Goal: Task Accomplishment & Management: Manage account settings

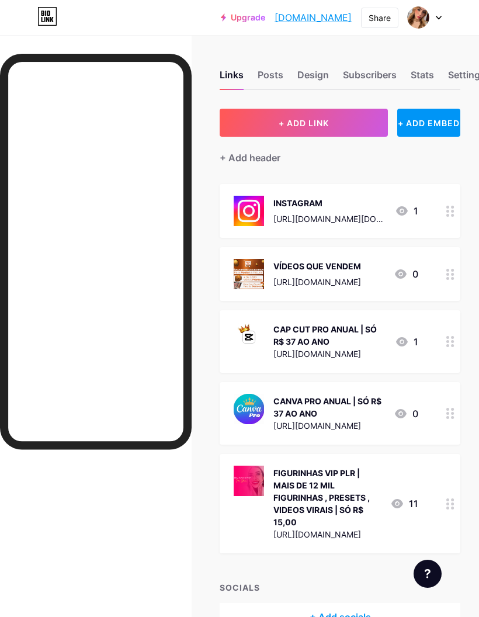
click at [434, 16] on div at bounding box center [425, 17] width 34 height 21
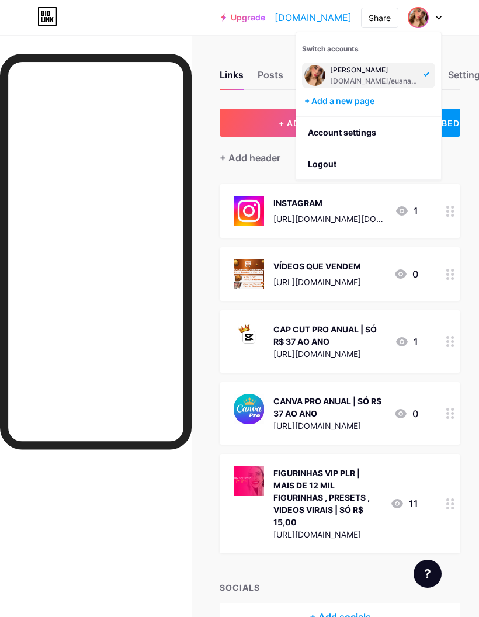
click at [426, 166] on li "Logout" at bounding box center [368, 164] width 145 height 32
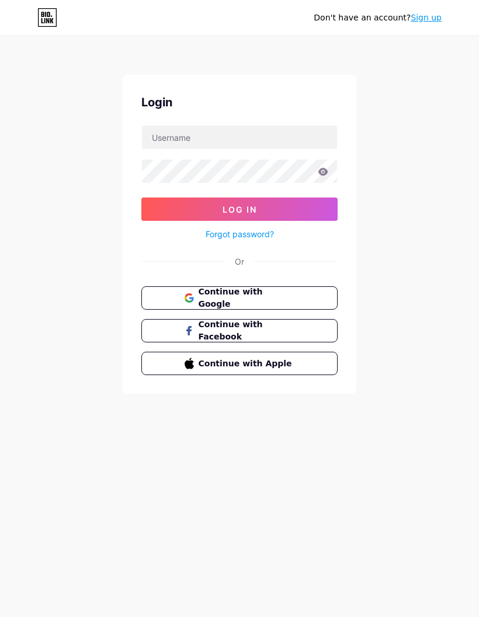
click at [283, 130] on input "text" at bounding box center [239, 137] width 195 height 23
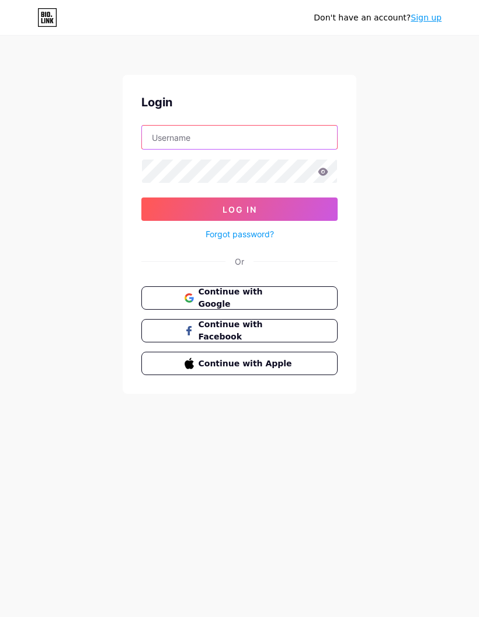
type input "[EMAIL_ADDRESS][DOMAIN_NAME]"
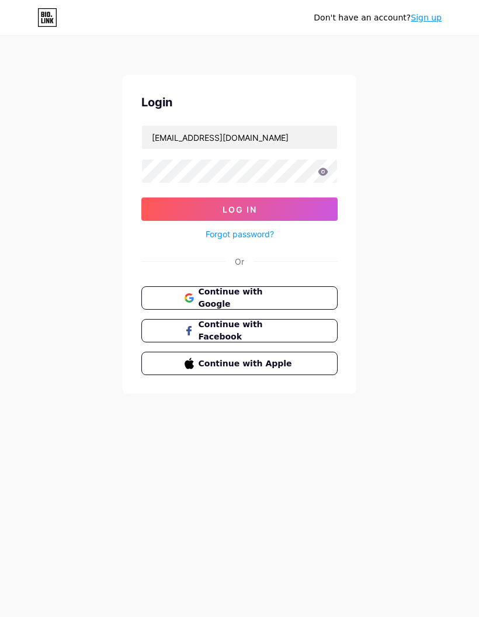
click at [299, 213] on button "Log In" at bounding box center [239, 208] width 196 height 23
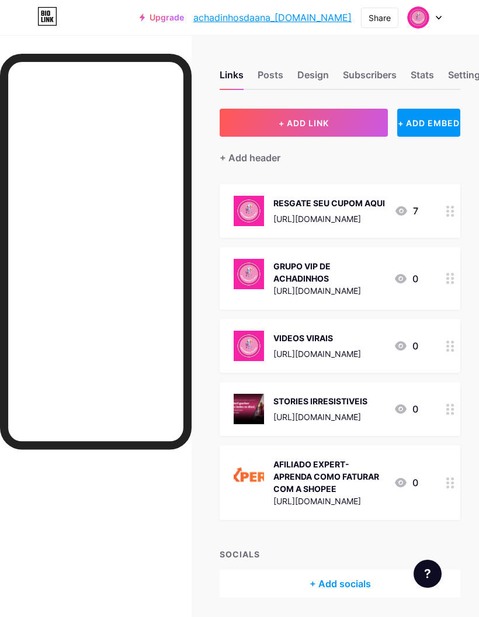
click at [368, 209] on div "RESGATE SEU CUPOM AQUI" at bounding box center [329, 203] width 112 height 12
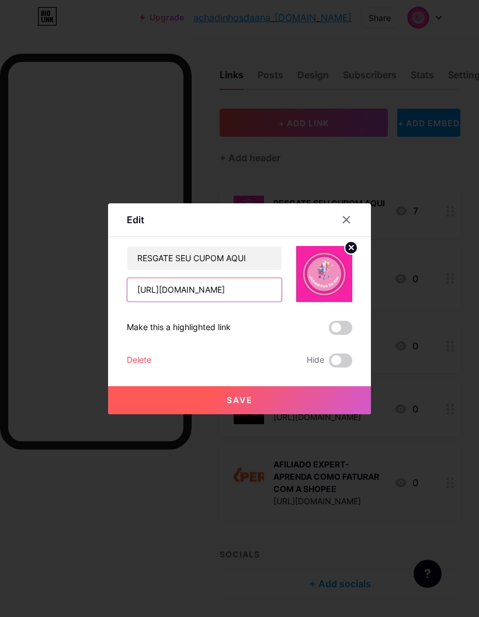
click at [250, 301] on input "[URL][DOMAIN_NAME]" at bounding box center [204, 289] width 154 height 23
click at [256, 301] on input "[URL][DOMAIN_NAME]" at bounding box center [204, 289] width 154 height 23
click at [260, 301] on input "[URL][DOMAIN_NAME]" at bounding box center [204, 289] width 154 height 23
click at [233, 301] on input "[URL][DOMAIN_NAME]" at bounding box center [204, 289] width 154 height 23
click at [234, 301] on input "[URL][DOMAIN_NAME]" at bounding box center [204, 289] width 154 height 23
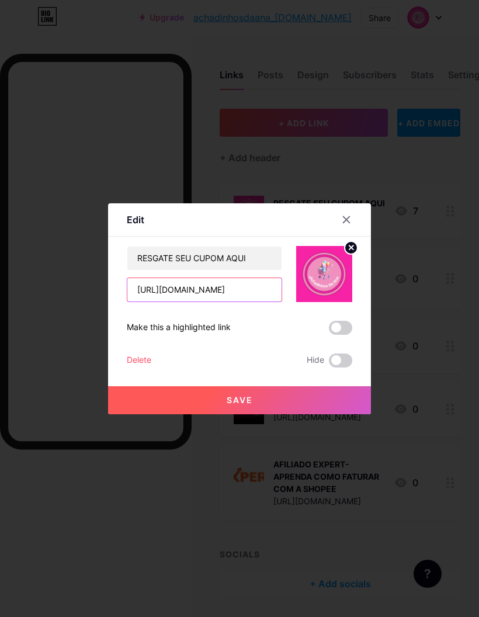
click at [195, 301] on input "[URL][DOMAIN_NAME]" at bounding box center [204, 289] width 154 height 23
click at [194, 301] on input "[URL][DOMAIN_NAME]" at bounding box center [204, 289] width 154 height 23
click at [242, 301] on input "text" at bounding box center [204, 289] width 154 height 23
paste input "[URL][DOMAIN_NAME]"
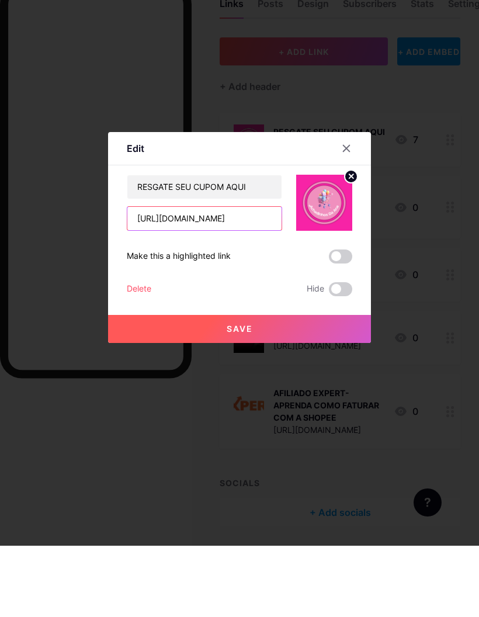
type input "[URL][DOMAIN_NAME]"
click at [298, 386] on button "Save" at bounding box center [239, 400] width 263 height 28
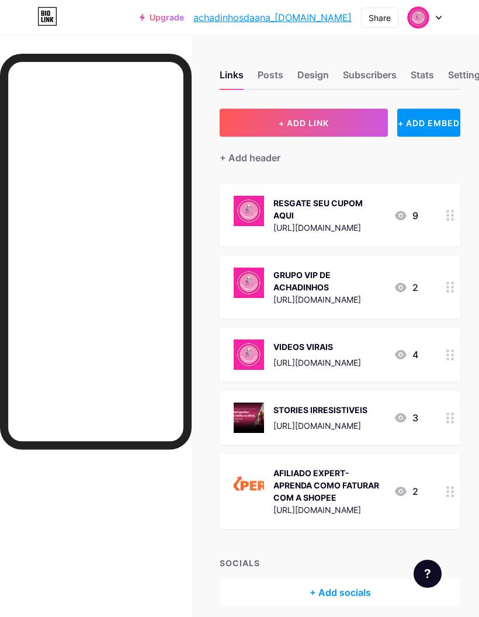
click at [343, 287] on div "GRUPO VIP DE ACHADINHOS" at bounding box center [328, 281] width 111 height 25
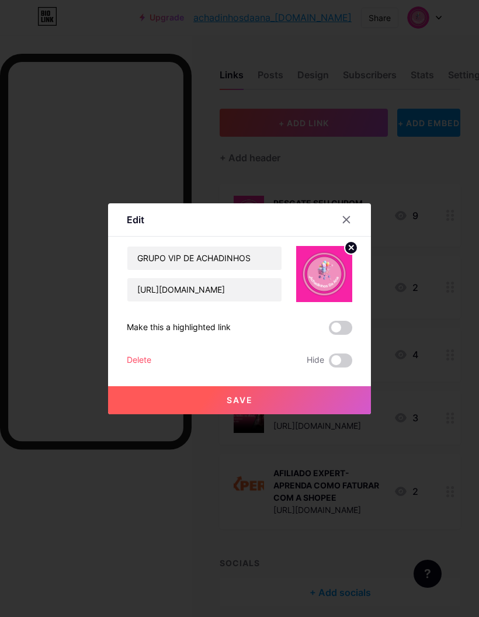
click at [343, 222] on icon at bounding box center [346, 219] width 6 height 6
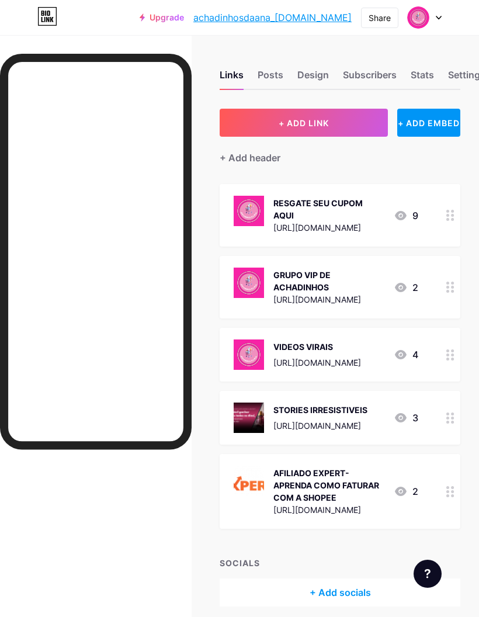
click at [361, 359] on div "[URL][DOMAIN_NAME]" at bounding box center [317, 362] width 88 height 12
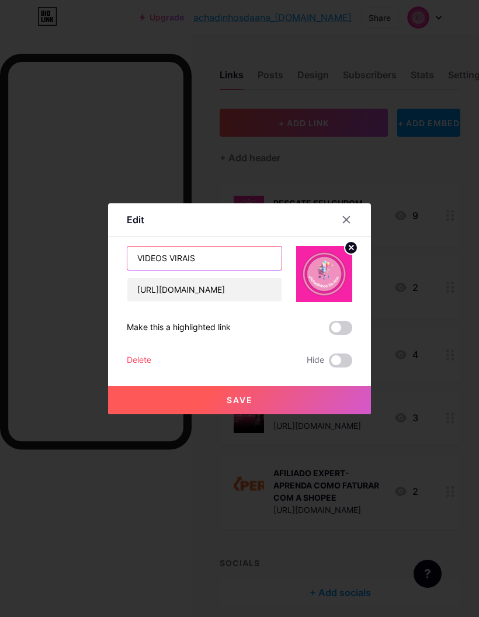
click at [218, 270] on input "VIDEOS VIRAIS" at bounding box center [204, 257] width 154 height 23
click at [220, 270] on input "VIDEOS VIRAIS" at bounding box center [204, 257] width 154 height 23
type input "VIDEOS QUE VENDE."
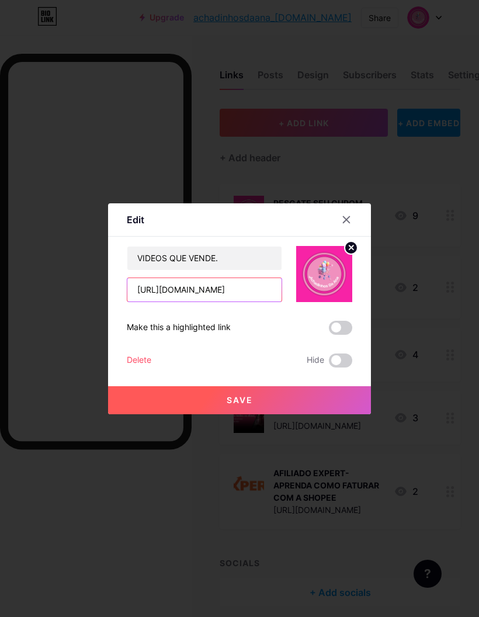
click at [245, 301] on input "[URL][DOMAIN_NAME]" at bounding box center [204, 289] width 154 height 23
click at [203, 301] on input "[URL][DOMAIN_NAME]" at bounding box center [204, 289] width 154 height 23
click at [200, 301] on input "[URL][DOMAIN_NAME]" at bounding box center [204, 289] width 154 height 23
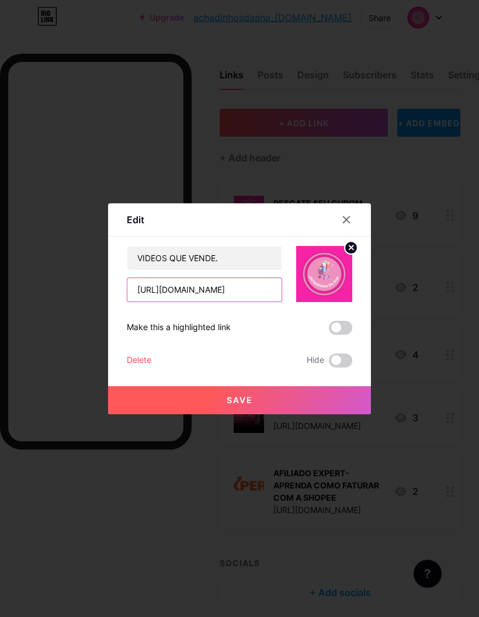
click at [203, 301] on input "[URL][DOMAIN_NAME]" at bounding box center [204, 289] width 154 height 23
click at [350, 254] on circle at bounding box center [350, 247] width 13 height 13
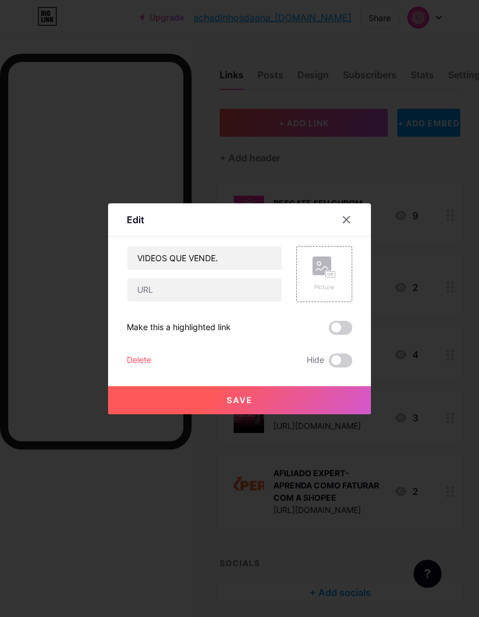
click at [325, 277] on rect at bounding box center [330, 273] width 11 height 7
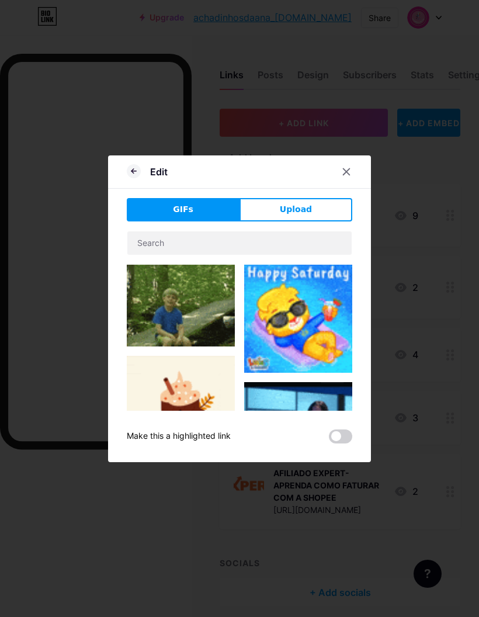
click at [314, 221] on button "Upload" at bounding box center [295, 209] width 113 height 23
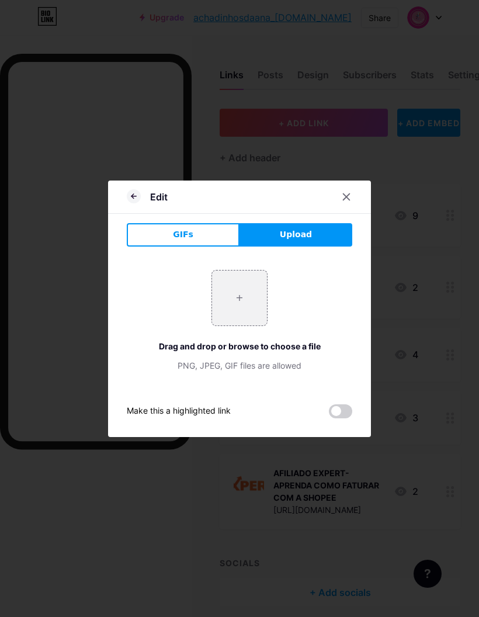
click at [248, 325] on input "file" at bounding box center [239, 297] width 55 height 55
click at [241, 325] on input "file" at bounding box center [239, 297] width 55 height 55
type input "C:\fakepath\IMG_1273.jpeg"
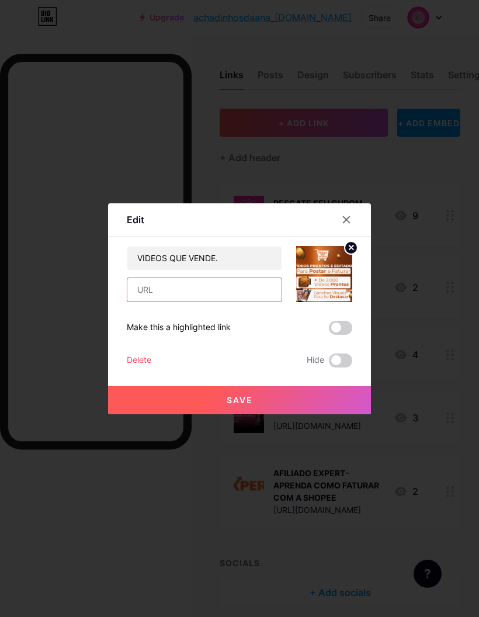
click at [230, 301] on input "text" at bounding box center [204, 289] width 154 height 23
click at [162, 301] on input "text" at bounding box center [204, 289] width 154 height 23
paste input "[URL][DOMAIN_NAME]"
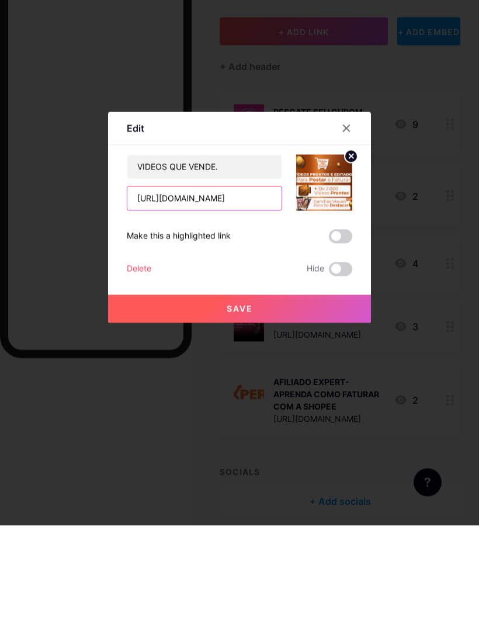
type input "[URL][DOMAIN_NAME]"
click at [306, 386] on button "Save" at bounding box center [239, 400] width 263 height 28
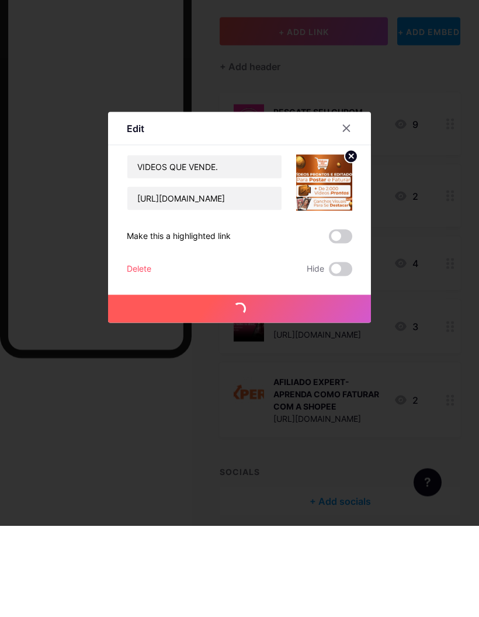
scroll to position [47, 0]
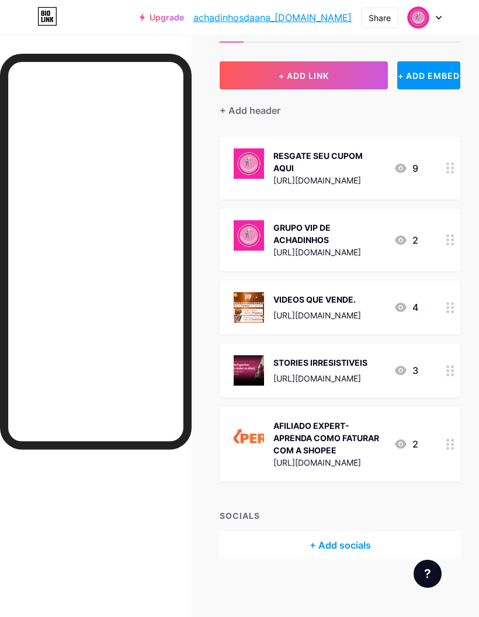
click at [358, 304] on div "VIDEOS QUE VENDE." at bounding box center [317, 299] width 88 height 12
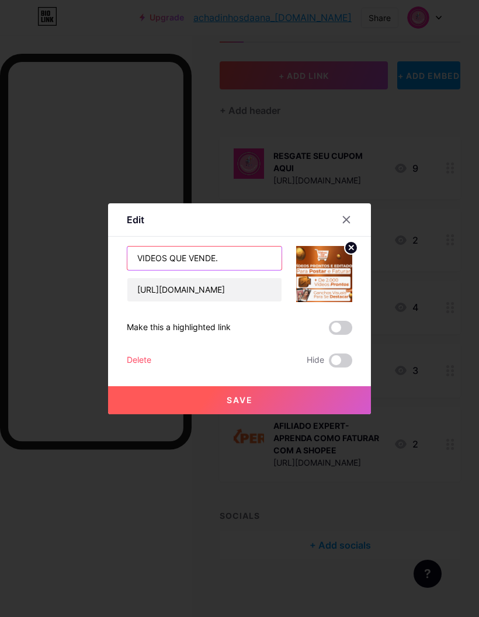
click at [237, 270] on input "VIDEOS QUE VENDE." at bounding box center [204, 257] width 154 height 23
click at [256, 270] on input "VIDEOS QUE VENDE." at bounding box center [204, 257] width 154 height 23
type input "VIDEOS QUE VENDEM"
click at [276, 362] on div "VIDEOS QUE VENDEM [URL][DOMAIN_NAME] Make this a highlighted link Delete Hide S…" at bounding box center [239, 306] width 225 height 121
click at [293, 414] on button "Save" at bounding box center [239, 400] width 263 height 28
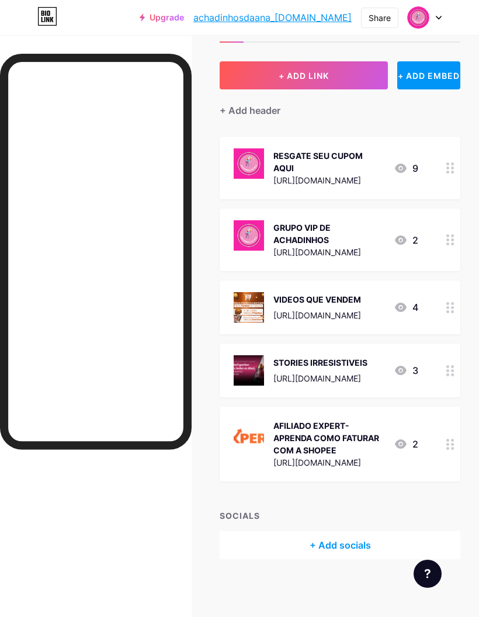
click at [391, 378] on div "STORIES IRRESISTIVEIS [URL][DOMAIN_NAME] 3" at bounding box center [326, 370] width 184 height 30
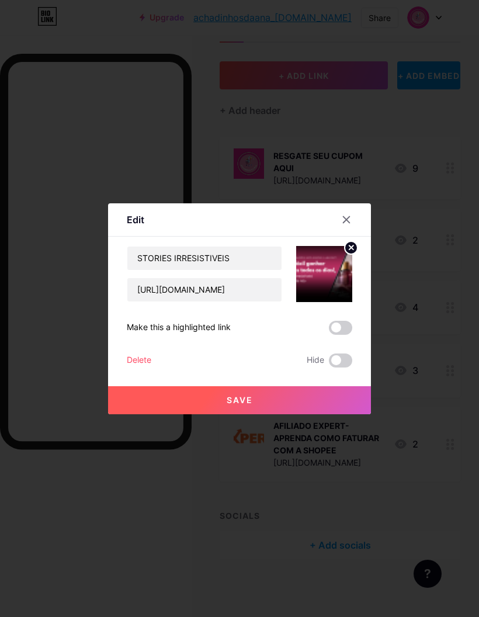
click at [147, 367] on div "Delete" at bounding box center [139, 360] width 25 height 14
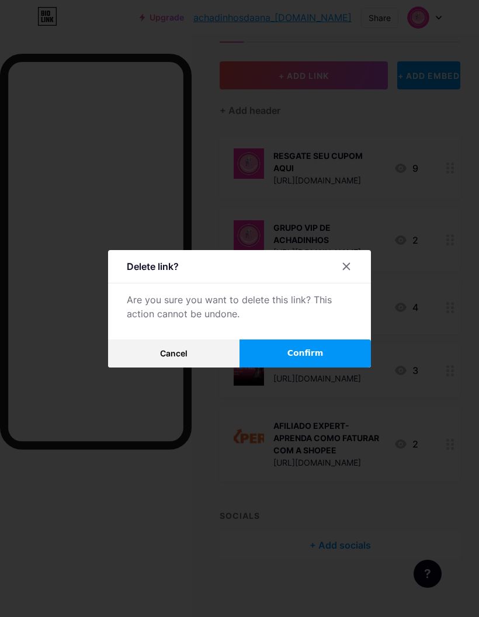
click at [335, 367] on button "Confirm" at bounding box center [304, 353] width 131 height 28
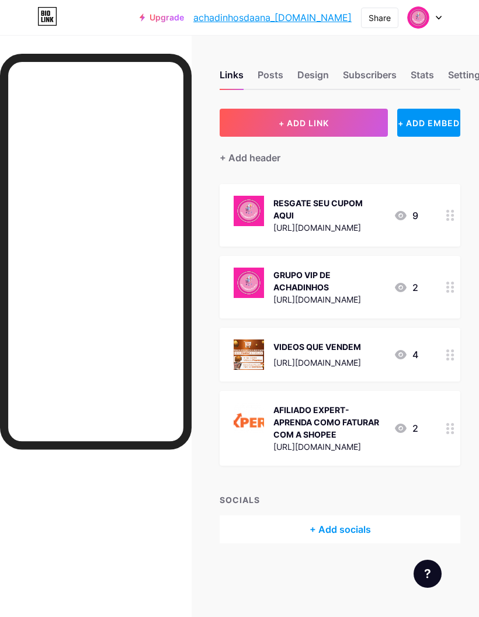
click at [374, 515] on div "+ Add socials" at bounding box center [340, 529] width 241 height 28
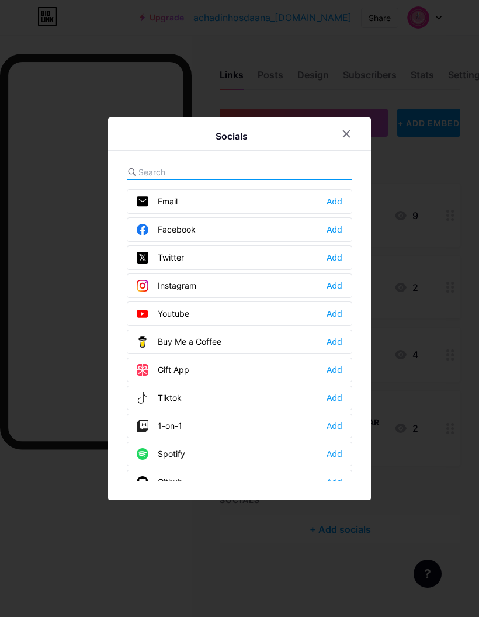
click at [349, 137] on icon at bounding box center [346, 133] width 6 height 6
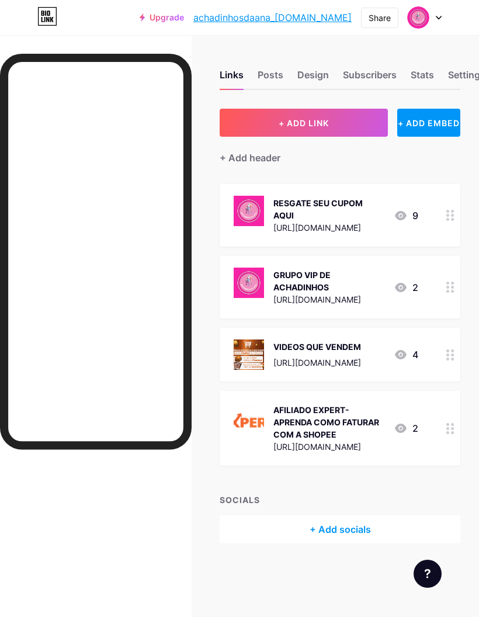
click at [335, 109] on button "+ ADD LINK" at bounding box center [304, 123] width 168 height 28
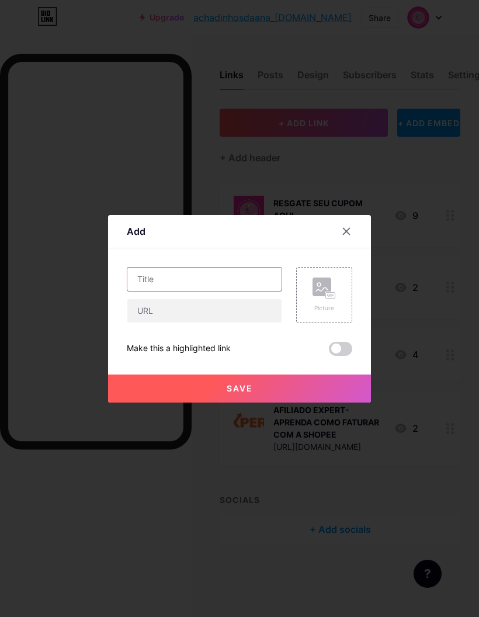
click at [240, 291] on input "text" at bounding box center [204, 278] width 154 height 23
click at [324, 312] on div "Picture" at bounding box center [323, 294] width 23 height 35
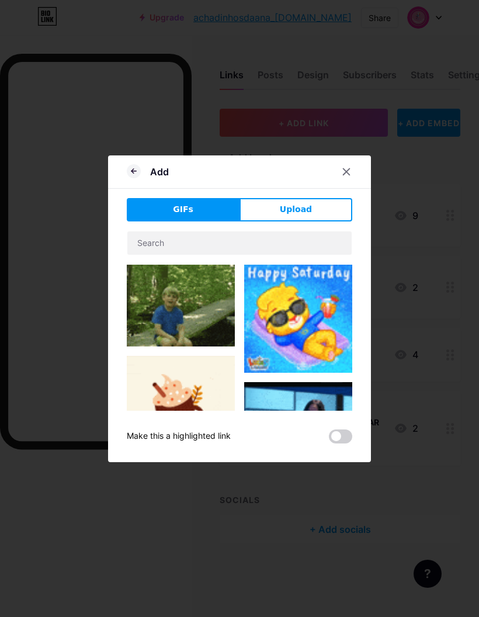
click at [322, 217] on div "Add GIFs Upload Content YouTube Play YouTube video without leaving your page. A…" at bounding box center [239, 308] width 263 height 307
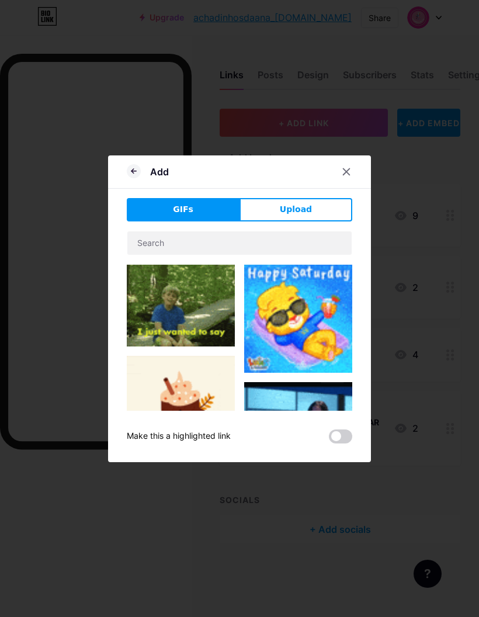
click at [323, 221] on button "Upload" at bounding box center [295, 209] width 113 height 23
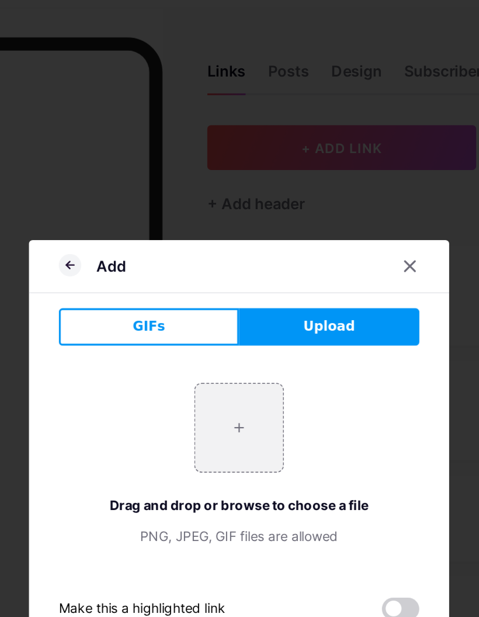
click at [212, 288] on input "file" at bounding box center [239, 297] width 55 height 55
type input "C:\fakepath\IMG_1313.jpeg"
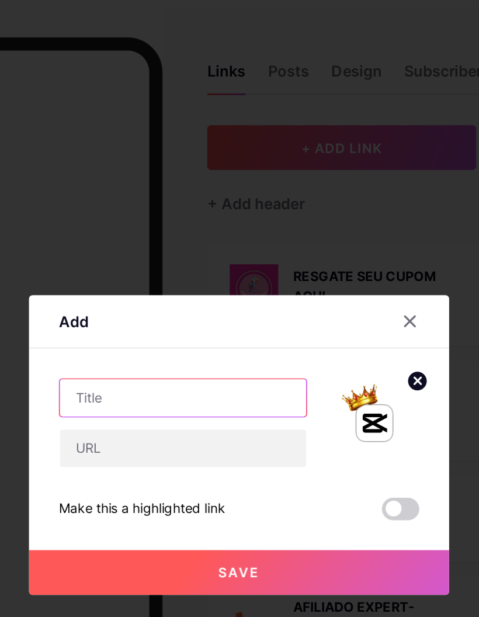
click at [142, 273] on input "text" at bounding box center [204, 278] width 154 height 23
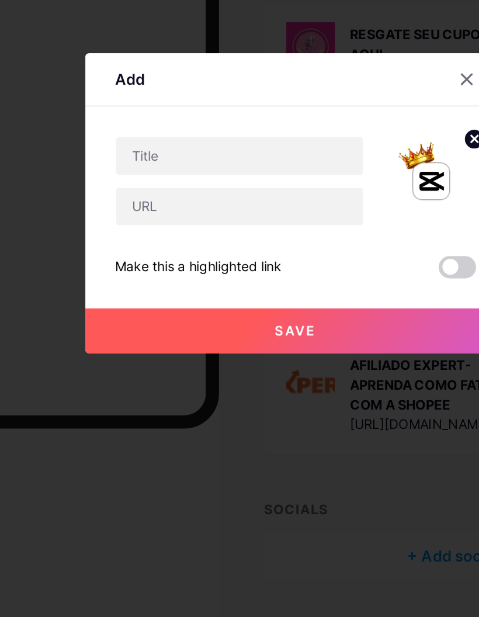
click at [165, 299] on input "text" at bounding box center [204, 310] width 154 height 23
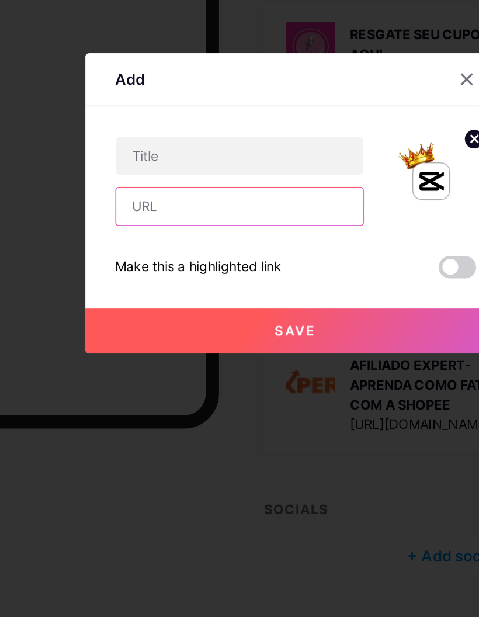
click at [127, 299] on input "text" at bounding box center [204, 310] width 154 height 23
paste input "[URL][DOMAIN_NAME]"
type input "[URL][DOMAIN_NAME]"
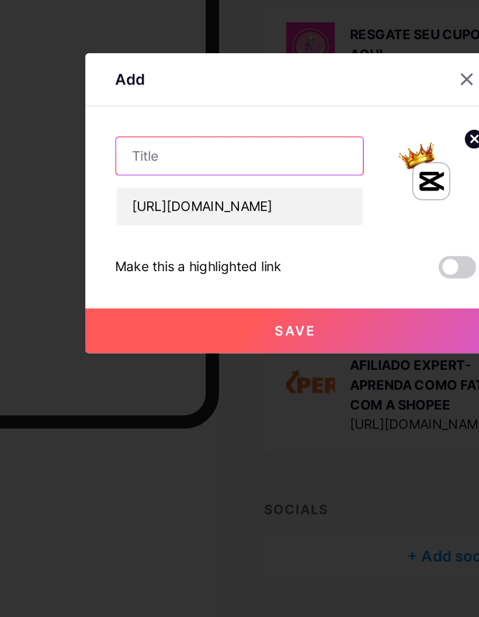
click at [130, 267] on input "text" at bounding box center [204, 278] width 154 height 23
type input "CAPCUT PRO ANUAL | SÓ 37R$ por ano."
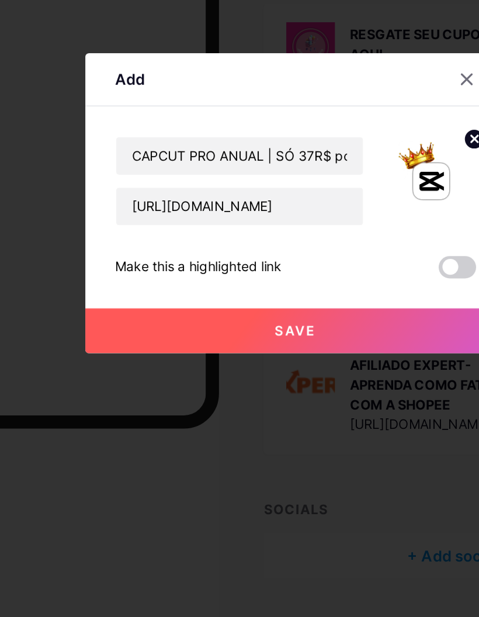
click at [253, 374] on button "Save" at bounding box center [239, 388] width 263 height 28
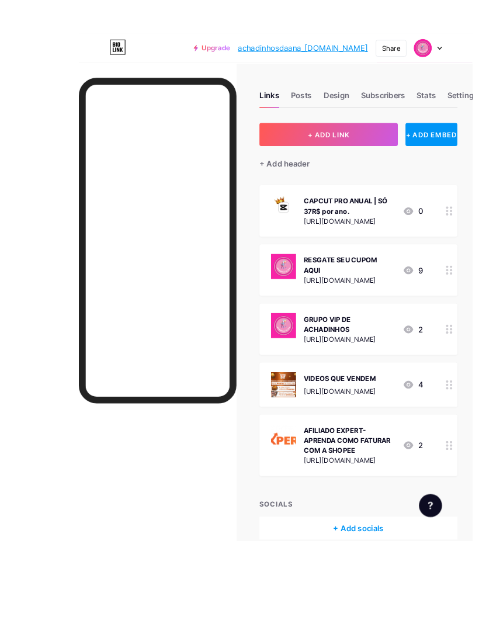
scroll to position [46, 0]
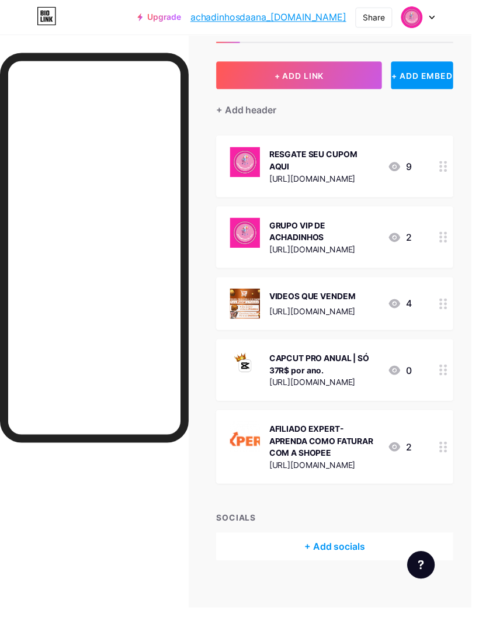
click at [351, 72] on button "+ ADD LINK" at bounding box center [304, 76] width 168 height 28
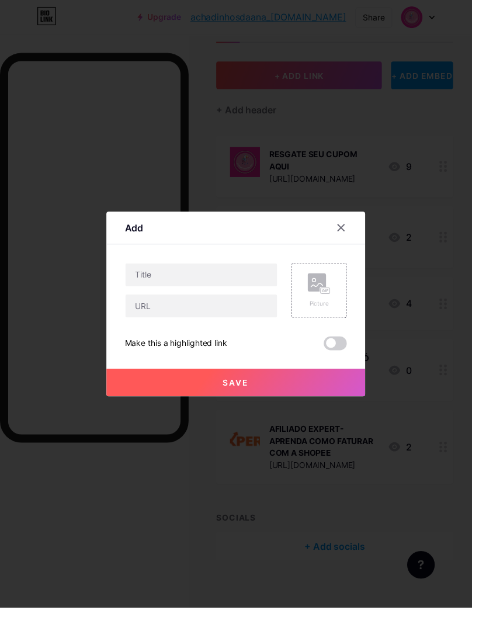
click at [330, 312] on div "Picture" at bounding box center [323, 294] width 23 height 35
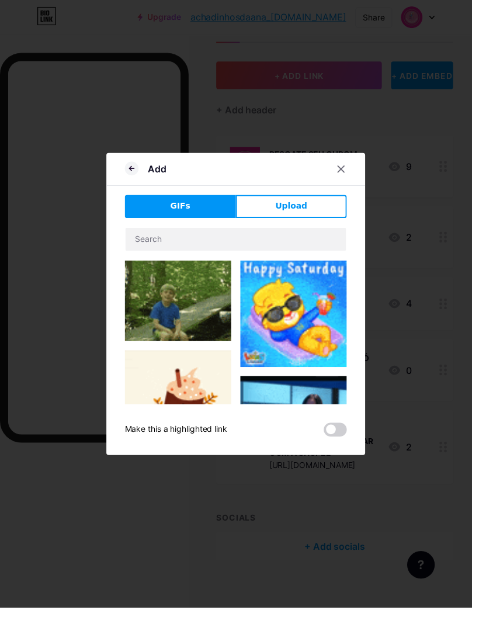
click at [315, 221] on button "Upload" at bounding box center [295, 209] width 113 height 23
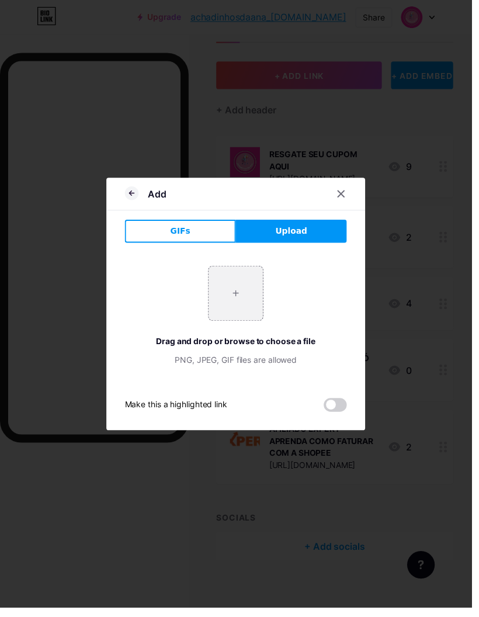
click at [242, 325] on input "file" at bounding box center [239, 297] width 55 height 55
type input "C:\fakepath\IMG_1314.jpeg"
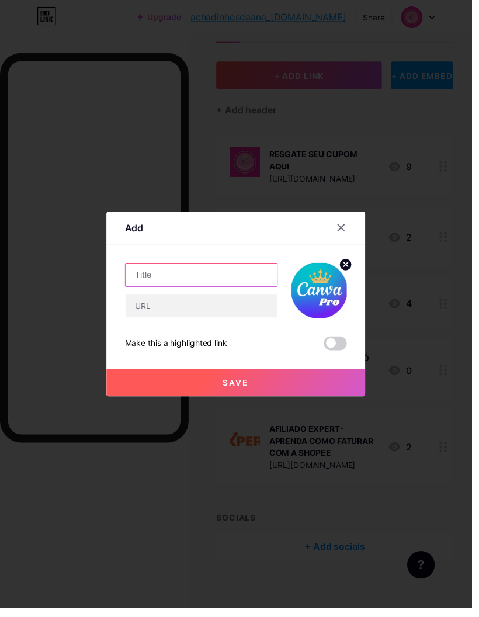
click at [217, 291] on input "text" at bounding box center [204, 278] width 154 height 23
type input "CANVAPRO ANUAL | SÓ 27R$ por ano."
click at [229, 322] on input "text" at bounding box center [204, 310] width 154 height 23
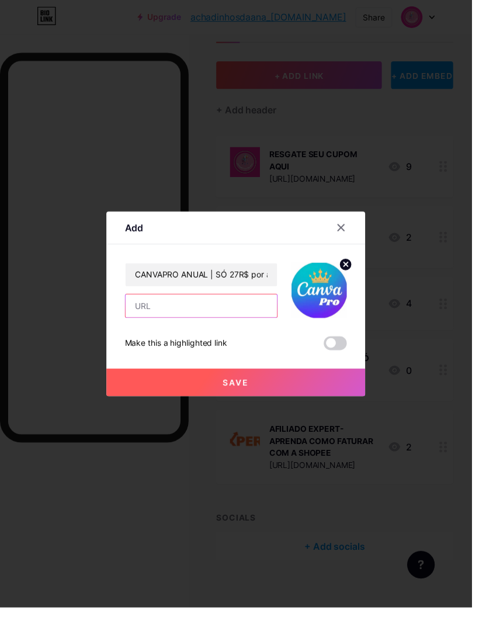
click at [186, 322] on input "text" at bounding box center [204, 310] width 154 height 23
paste input "[URL][DOMAIN_NAME]"
type input "[URL][DOMAIN_NAME]"
click at [310, 356] on div "Make this a highlighted link" at bounding box center [239, 349] width 225 height 14
click at [274, 402] on button "Save" at bounding box center [239, 388] width 263 height 28
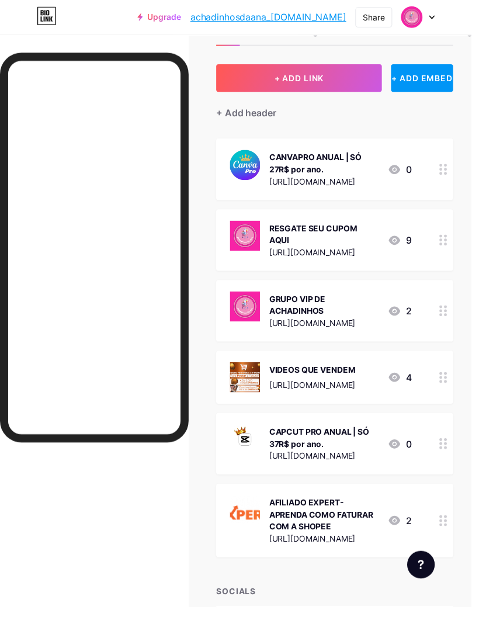
scroll to position [44, 0]
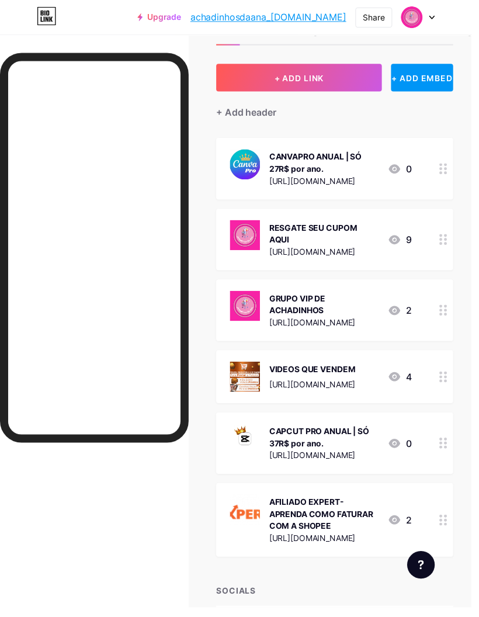
click at [378, 540] on div "[URL][DOMAIN_NAME]" at bounding box center [328, 546] width 111 height 12
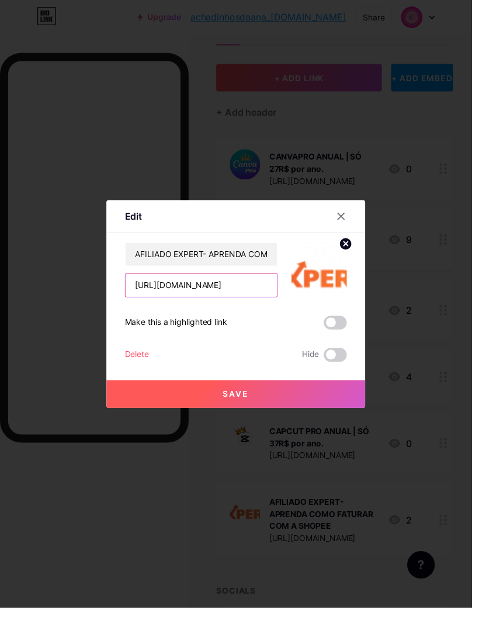
click at [243, 301] on input "[URL][DOMAIN_NAME]" at bounding box center [204, 289] width 154 height 23
click at [388, 96] on div at bounding box center [239, 308] width 479 height 617
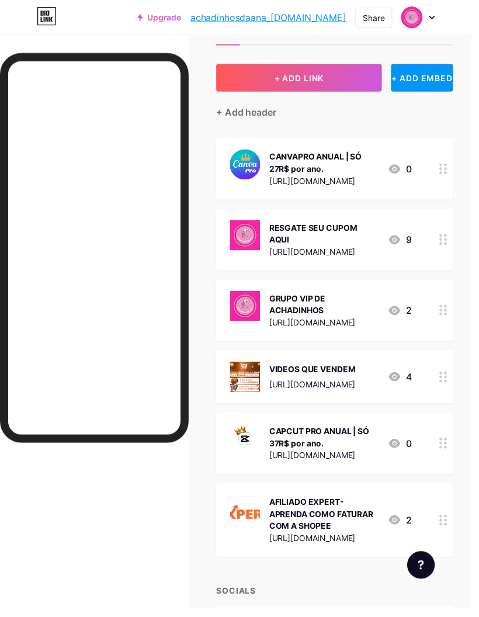
scroll to position [0, 0]
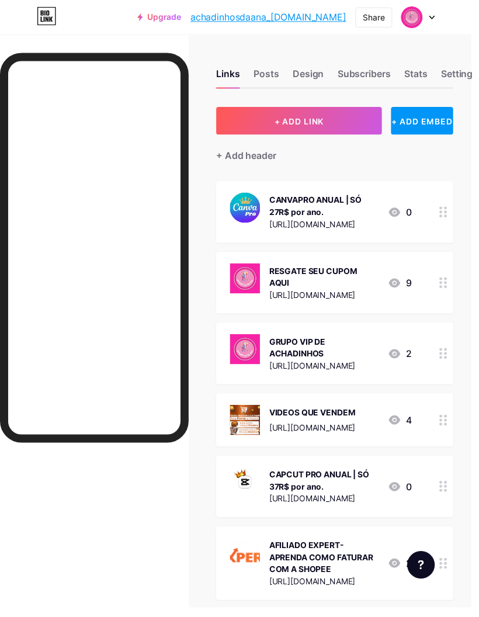
click at [321, 16] on link "achadinhosdaana_[DOMAIN_NAME]" at bounding box center [272, 18] width 158 height 14
click at [314, 72] on div "Design" at bounding box center [313, 78] width 32 height 21
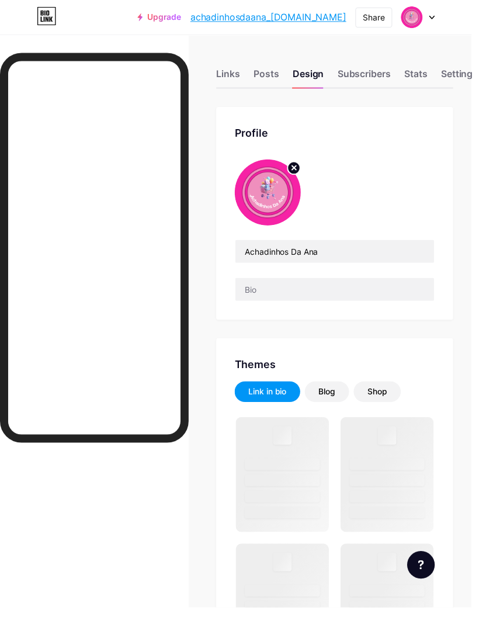
click at [371, 68] on div "Subscribers" at bounding box center [370, 78] width 54 height 21
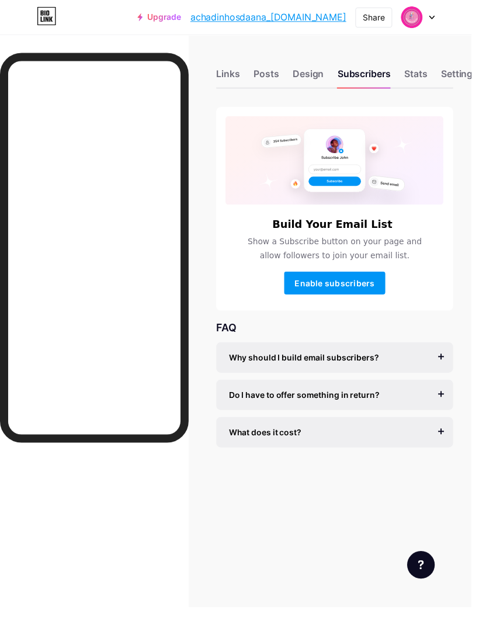
click at [422, 74] on div "Stats" at bounding box center [421, 78] width 23 height 21
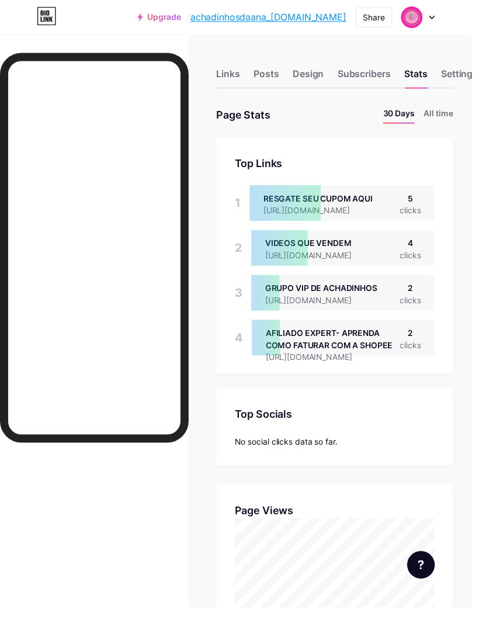
click at [468, 80] on div "Settings" at bounding box center [466, 78] width 37 height 21
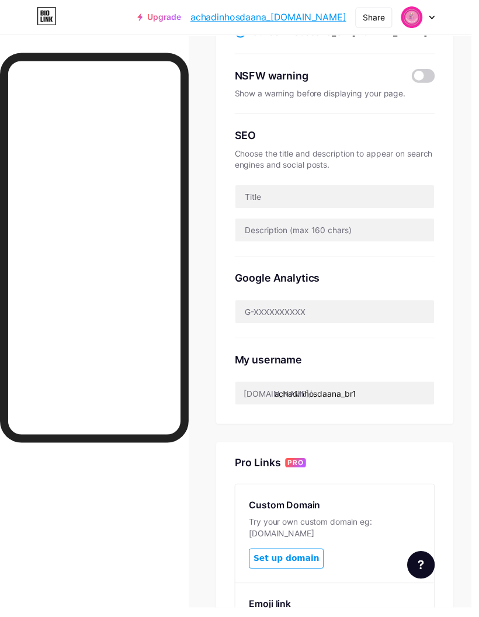
scroll to position [168, 0]
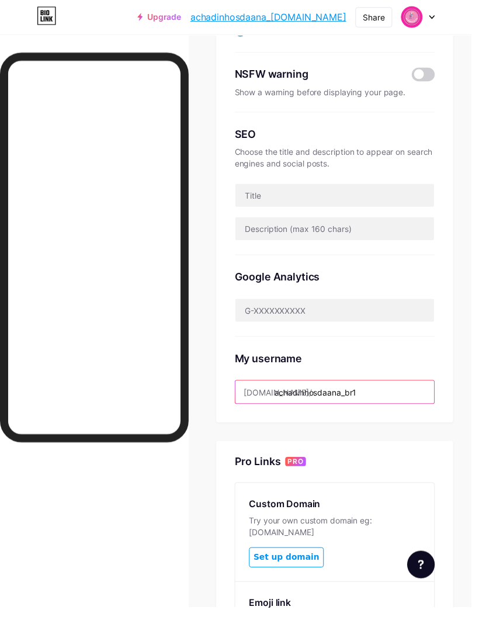
click at [395, 402] on input "achadinhosdaana_br1" at bounding box center [340, 398] width 202 height 23
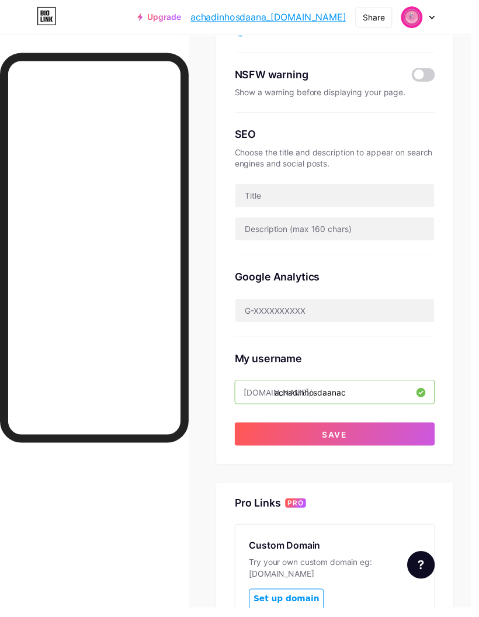
type input "achadinhosdaanac"
click at [409, 436] on button "Save" at bounding box center [339, 440] width 203 height 23
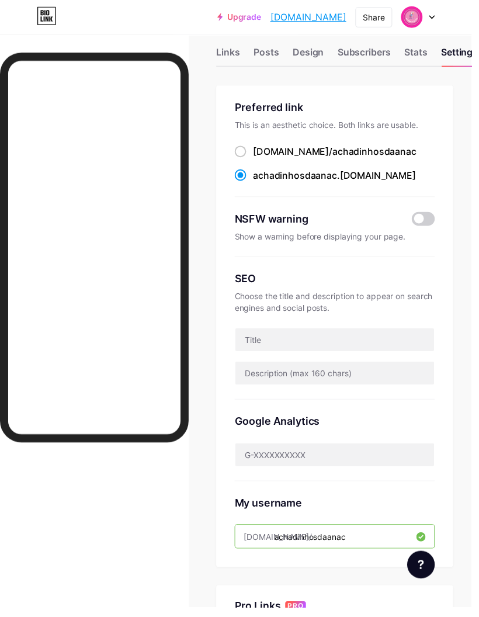
scroll to position [0, 0]
